Goal: Transaction & Acquisition: Obtain resource

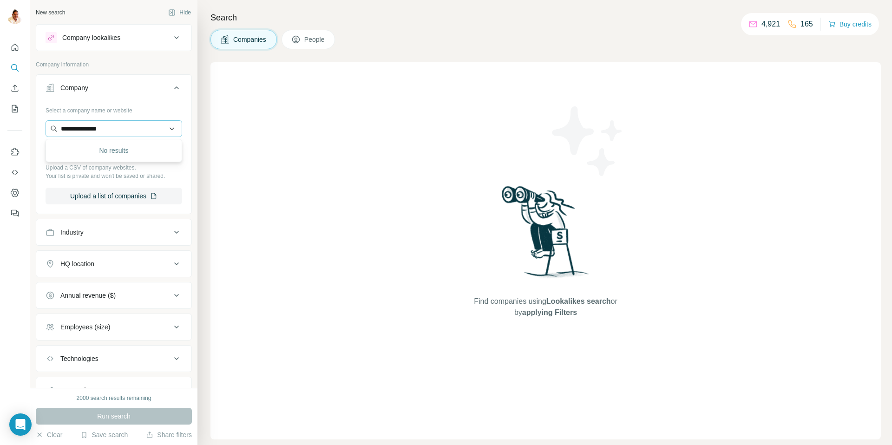
click at [118, 131] on input "**********" at bounding box center [114, 128] width 137 height 17
type input "**********"
click at [108, 154] on p "WAS Wietmarscher Ambulanz- und Sonderfahrzeuge" at bounding box center [121, 154] width 106 height 19
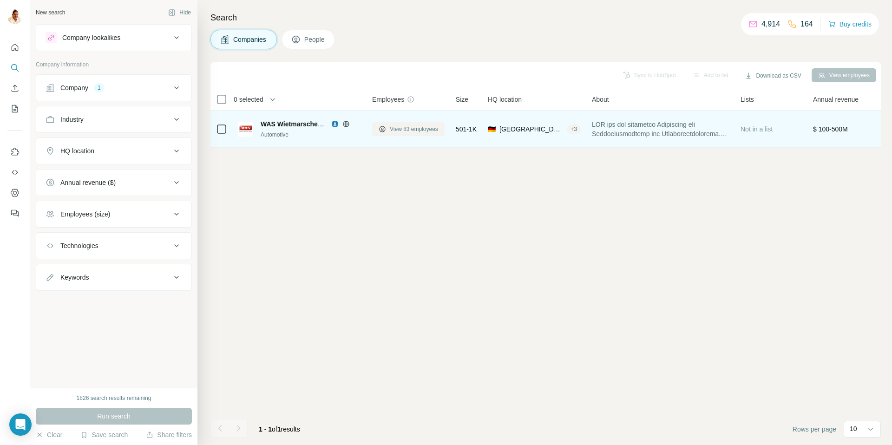
click at [397, 129] on span "View 83 employees" at bounding box center [414, 129] width 48 height 8
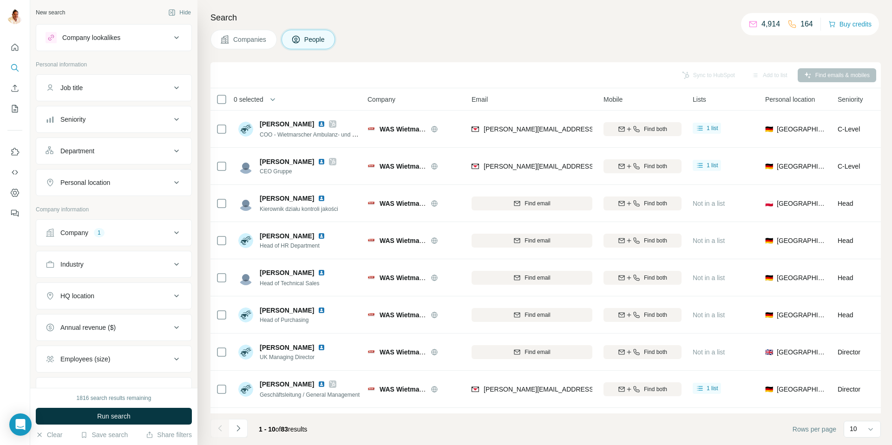
scroll to position [0, 5]
click at [238, 424] on icon "Navigate to next page" at bounding box center [238, 428] width 9 height 9
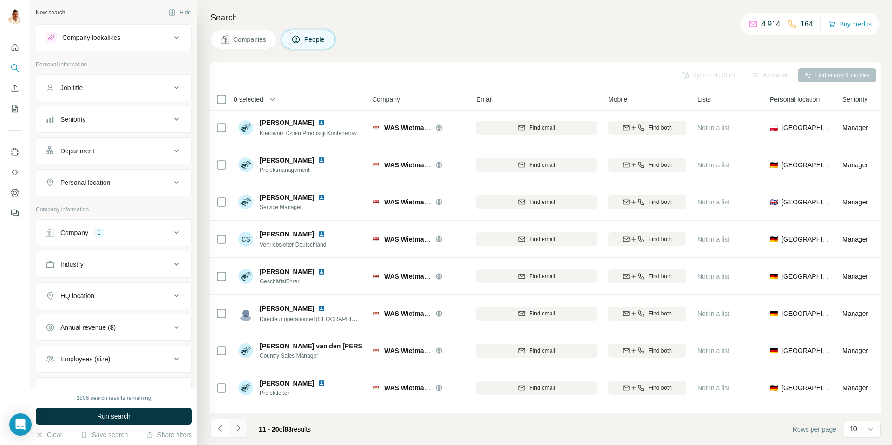
scroll to position [0, 0]
click at [239, 426] on icon "Navigate to next page" at bounding box center [238, 428] width 9 height 9
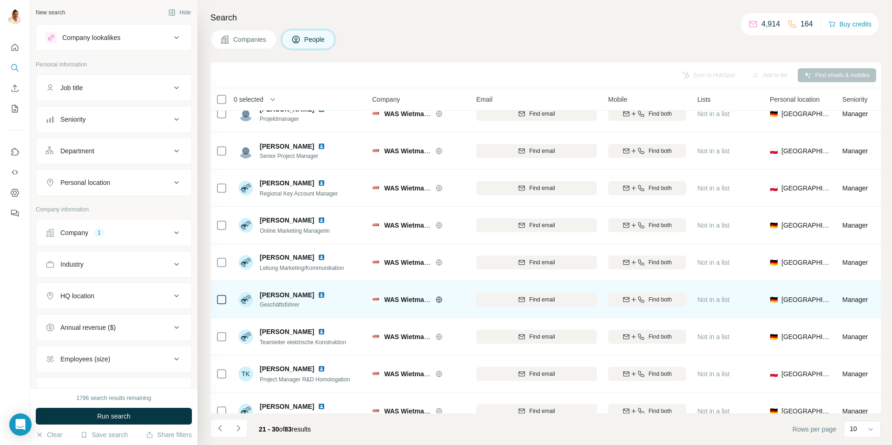
scroll to position [69, 0]
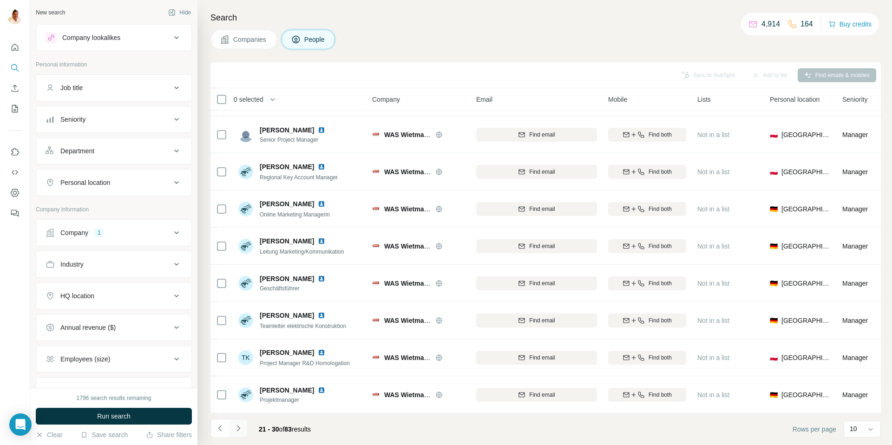
click at [240, 426] on icon "Navigate to next page" at bounding box center [238, 428] width 9 height 9
click at [238, 424] on icon "Navigate to next page" at bounding box center [238, 428] width 9 height 9
click at [243, 426] on button "Navigate to next page" at bounding box center [238, 428] width 19 height 19
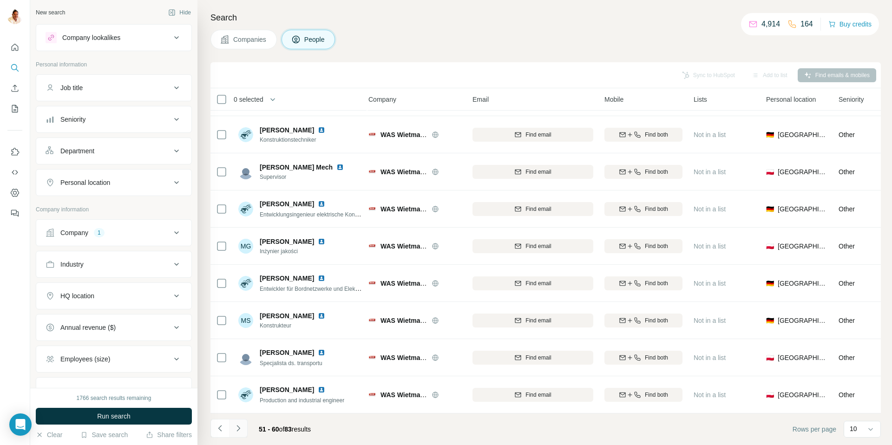
scroll to position [69, 5]
click at [241, 427] on icon "Navigate to next page" at bounding box center [238, 428] width 9 height 9
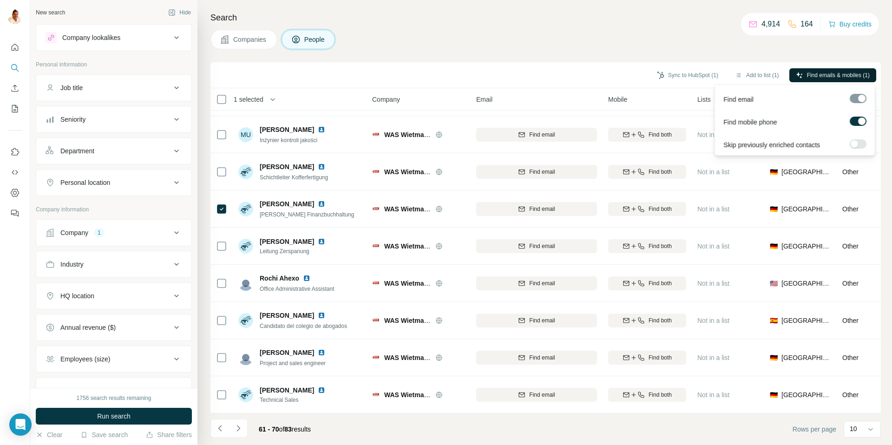
click at [837, 75] on span "Find emails & mobiles (1)" at bounding box center [838, 75] width 63 height 8
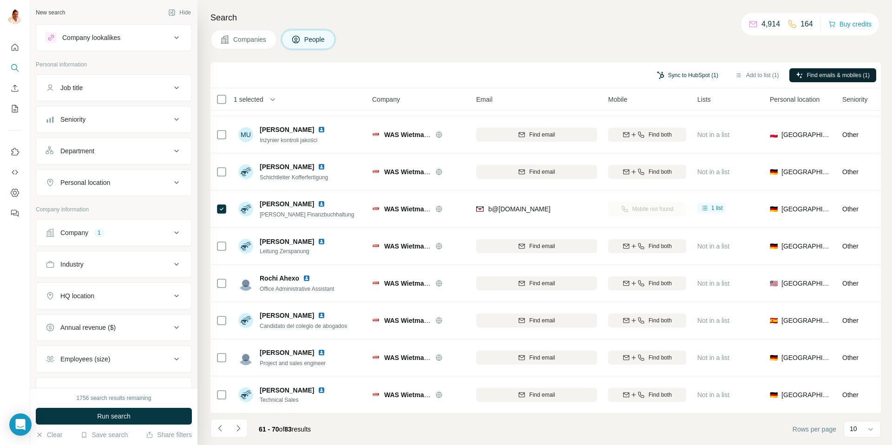
click at [666, 75] on button "Sync to HubSpot (1)" at bounding box center [687, 75] width 74 height 14
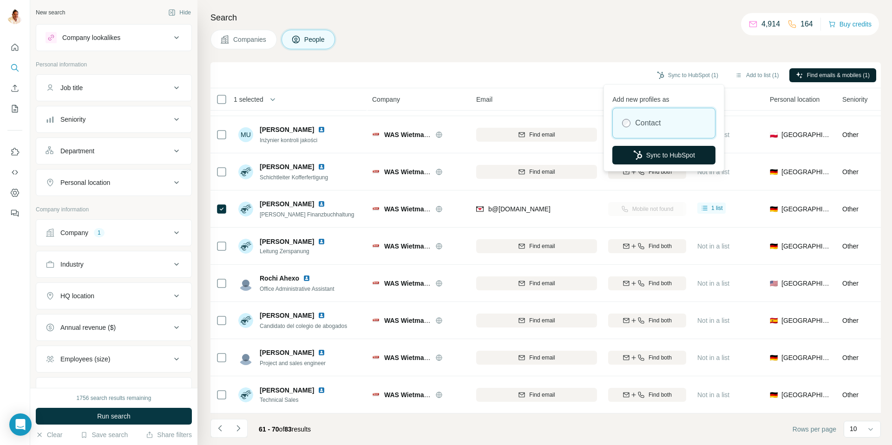
click at [663, 158] on button "Sync to HubSpot" at bounding box center [663, 155] width 103 height 19
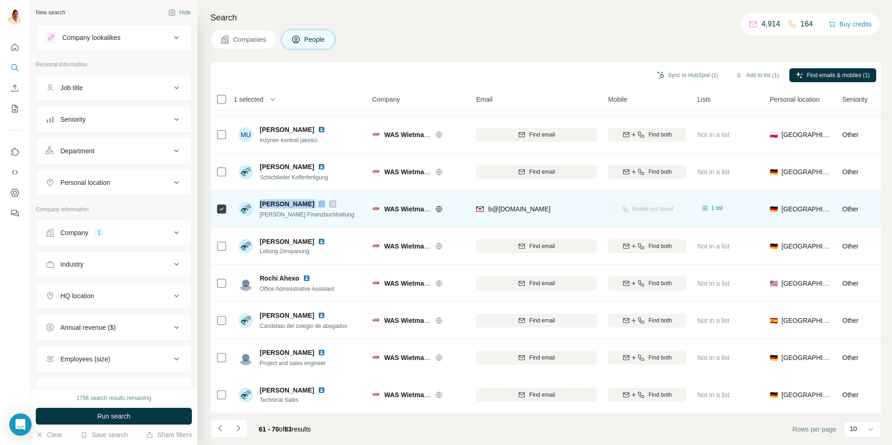
drag, startPoint x: 259, startPoint y: 203, endPoint x: 294, endPoint y: 200, distance: 34.9
click at [297, 202] on div "Patricia B." at bounding box center [307, 203] width 94 height 9
click at [318, 204] on img at bounding box center [321, 203] width 7 height 7
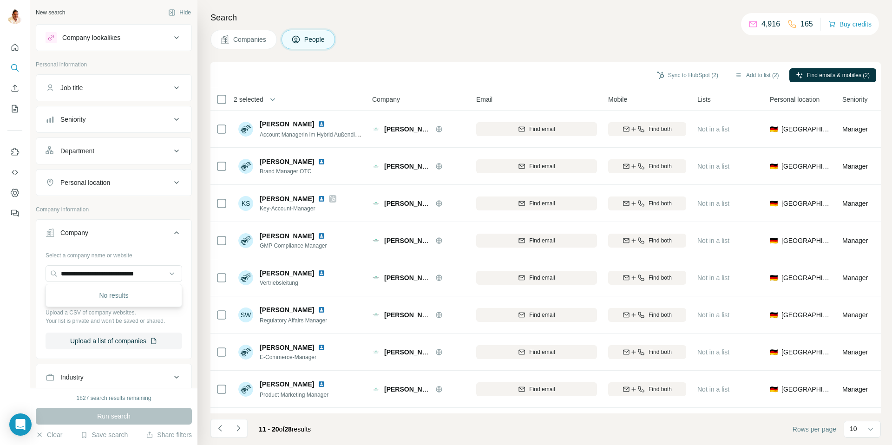
scroll to position [69, 0]
